Goal: Check status: Check status

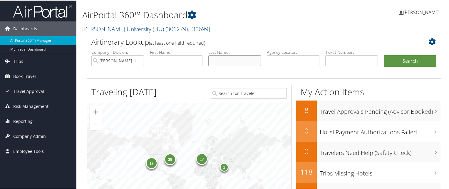
click at [217, 60] on input "text" at bounding box center [234, 60] width 53 height 11
click at [272, 56] on input "text" at bounding box center [293, 60] width 53 height 11
paste input "BZHY97"
type input "BZHY97"
click at [384, 55] on button "Search" at bounding box center [410, 61] width 53 height 12
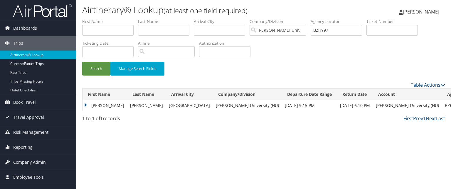
click at [102, 108] on td "RITA" at bounding box center [105, 105] width 45 height 11
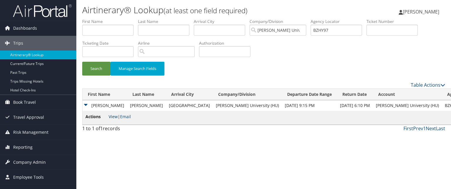
click at [109, 117] on link "View" at bounding box center [113, 117] width 9 height 6
click at [331, 27] on input "BZHY97" at bounding box center [336, 30] width 51 height 11
paste input "C0N1X2"
click at [331, 27] on input "C0N1X2" at bounding box center [336, 30] width 51 height 11
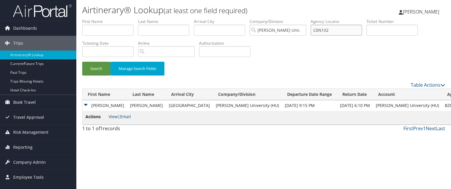
click at [346, 28] on input "C0N1X2" at bounding box center [336, 30] width 51 height 11
type input "C0N1X2"
click at [82, 62] on button "Search" at bounding box center [96, 69] width 28 height 14
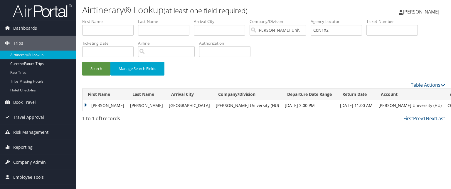
click at [99, 108] on td "STELLA OGECHI" at bounding box center [105, 105] width 45 height 11
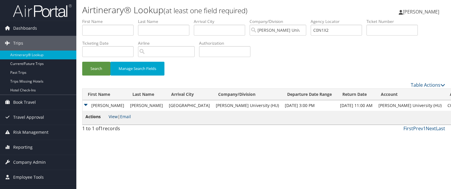
click at [110, 118] on link "View" at bounding box center [113, 117] width 9 height 6
click at [341, 27] on input "C0N1X2" at bounding box center [336, 30] width 51 height 11
paste input "BZK3JZ"
type input "BZK3JZ"
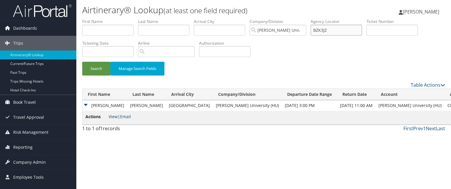
click at [82, 62] on button "Search" at bounding box center [96, 69] width 28 height 14
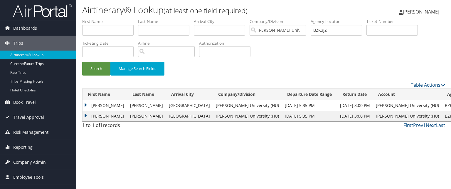
click at [88, 106] on td "ZACHARY ROBERT" at bounding box center [105, 105] width 45 height 11
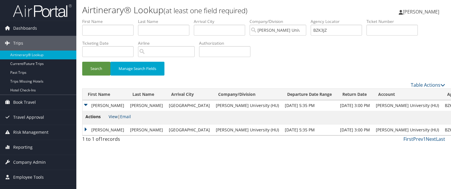
click at [110, 116] on link "View" at bounding box center [113, 117] width 9 height 6
click at [318, 27] on input "BZK3JZ" at bounding box center [336, 30] width 51 height 11
paste input "C5V6C7"
type input "C5V6C7"
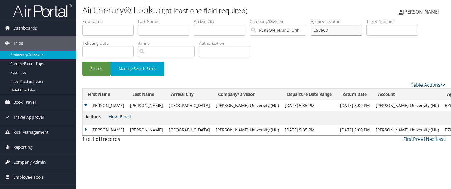
click at [82, 62] on button "Search" at bounding box center [96, 69] width 28 height 14
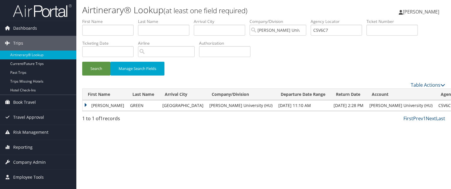
click at [91, 102] on td "ANTHONY" at bounding box center [105, 105] width 45 height 11
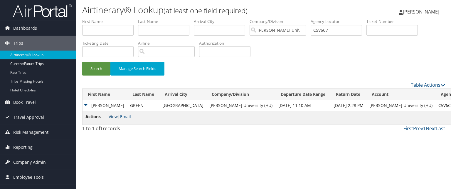
click at [115, 117] on link "View" at bounding box center [113, 117] width 9 height 6
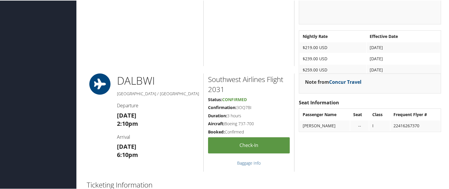
scroll to position [549, 0]
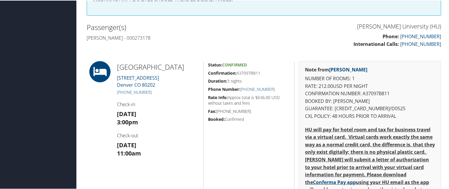
scroll to position [163, 0]
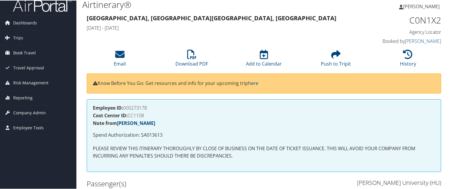
scroll to position [0, 0]
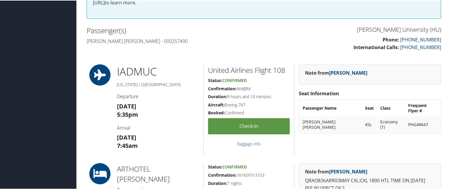
scroll to position [180, 0]
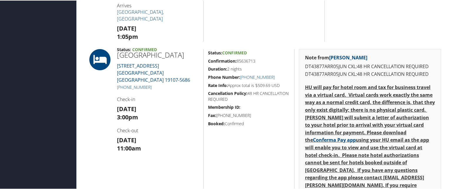
scroll to position [287, 0]
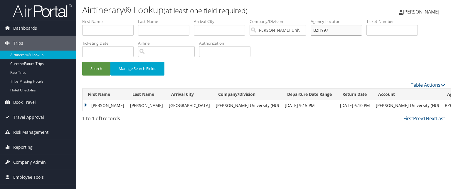
click at [336, 29] on input "BZHY97" at bounding box center [336, 30] width 51 height 11
paste input "BWLT7F"
type input "BWLT7F"
click at [82, 62] on button "Search" at bounding box center [96, 69] width 28 height 14
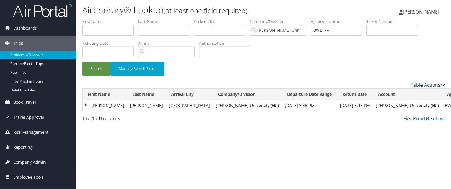
click at [102, 105] on td "KEISHA" at bounding box center [105, 105] width 45 height 11
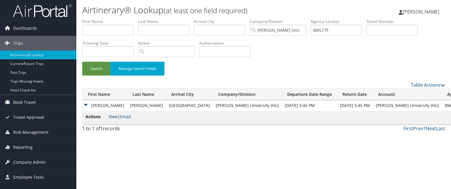
click at [112, 115] on link "View" at bounding box center [113, 117] width 9 height 6
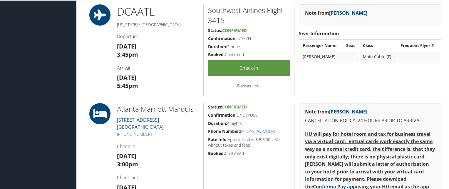
scroll to position [241, 0]
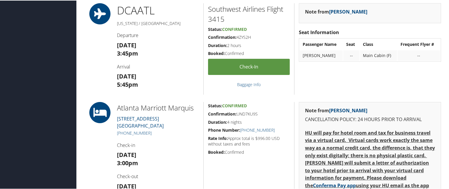
click at [242, 111] on h5 "Confirmation: UND7KU9S" at bounding box center [249, 113] width 82 height 6
click at [261, 119] on h5 "Duration: 4 nights" at bounding box center [249, 122] width 82 height 6
click at [243, 112] on h5 "Confirmation: UND7KU9S" at bounding box center [249, 113] width 82 height 6
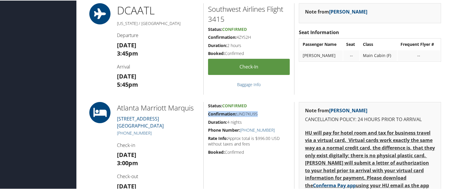
click at [243, 112] on h5 "Confirmation: UND7KU9S" at bounding box center [249, 113] width 82 height 6
click at [207, 91] on div "Southwest Airlines Flight 3415 Status: Confirmed Confirmation: 4ZYS2H Duration:…" at bounding box center [248, 48] width 91 height 91
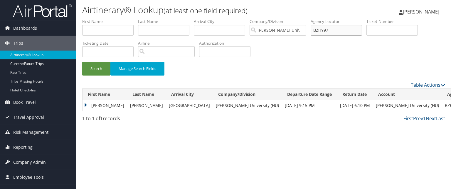
drag, startPoint x: 330, startPoint y: 29, endPoint x: 324, endPoint y: 29, distance: 6.2
click at [324, 29] on input "BZHY97" at bounding box center [336, 30] width 51 height 11
paste input "C903JW"
type input "C903JW"
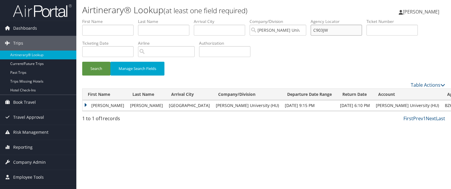
click at [82, 62] on button "Search" at bounding box center [96, 69] width 28 height 14
click at [102, 104] on td "NKONKO MUDIPANU" at bounding box center [110, 105] width 54 height 11
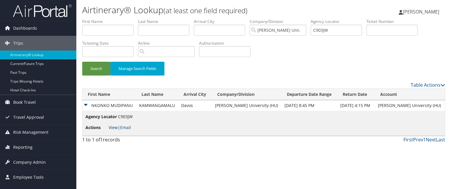
click at [116, 128] on link "View" at bounding box center [113, 128] width 9 height 6
click at [348, 31] on input "C903JW" at bounding box center [336, 30] width 51 height 11
paste input "BY0HVP"
type input "BY0HVP"
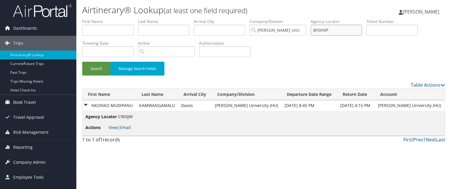
click at [82, 62] on button "Search" at bounding box center [96, 69] width 28 height 14
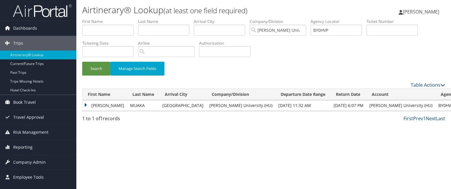
click at [115, 107] on td "LEONARD LISANZA" at bounding box center [105, 105] width 45 height 11
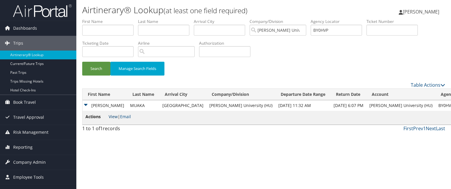
click at [114, 118] on link "View" at bounding box center [113, 117] width 9 height 6
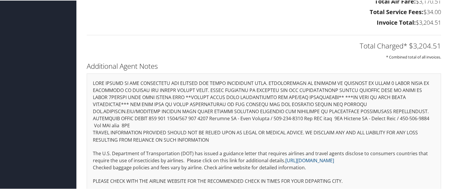
scroll to position [1011, 0]
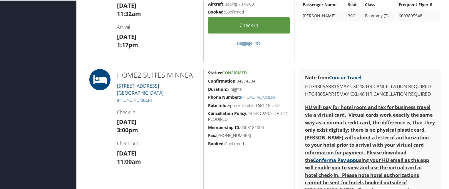
scroll to position [281, 0]
drag, startPoint x: 238, startPoint y: 80, endPoint x: 260, endPoint y: 80, distance: 21.7
click at [260, 80] on h5 "Confirmation: 84974334" at bounding box center [249, 80] width 82 height 6
drag, startPoint x: 236, startPoint y: 79, endPoint x: 262, endPoint y: 81, distance: 25.4
click at [262, 81] on h5 "Confirmation: 84974334" at bounding box center [249, 80] width 82 height 6
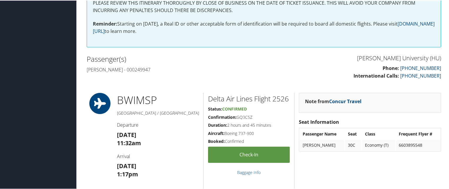
scroll to position [152, 0]
